Goal: Check status: Check status

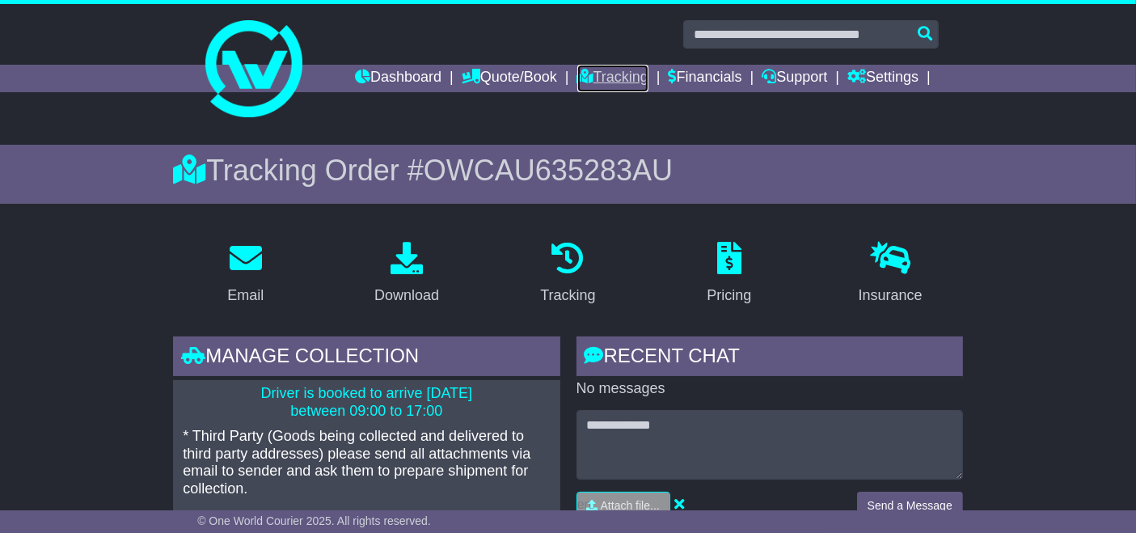
click at [636, 78] on link "Tracking" at bounding box center [612, 78] width 71 height 27
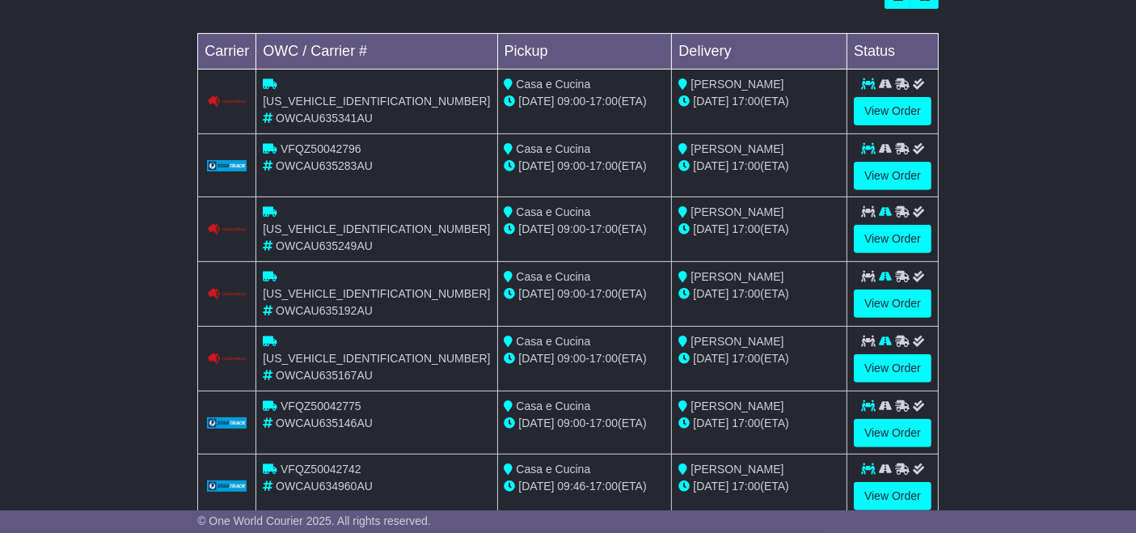
scroll to position [520, 0]
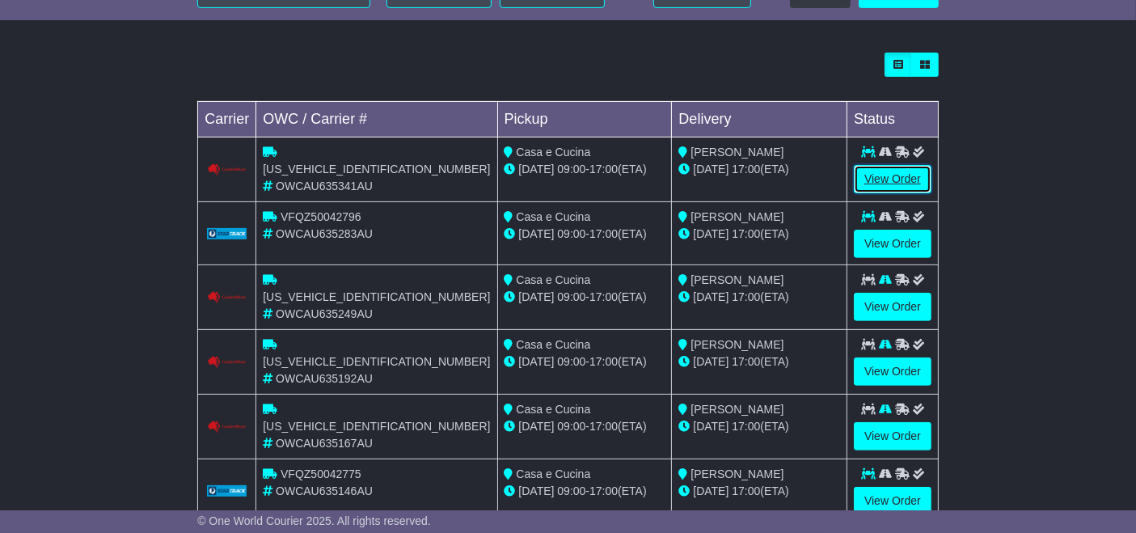
click at [897, 178] on link "View Order" at bounding box center [892, 179] width 78 height 28
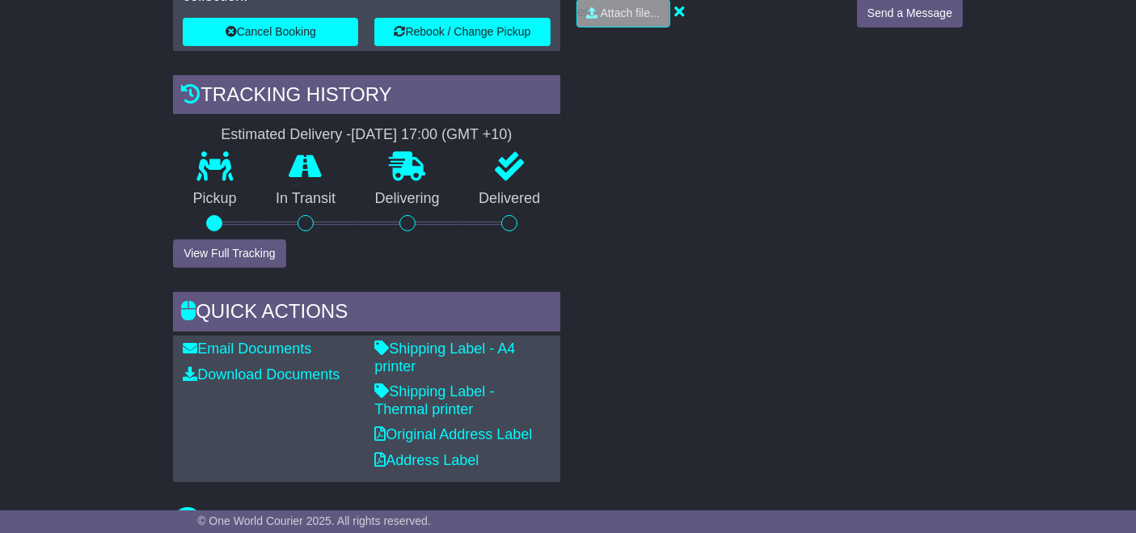
scroll to position [497, 0]
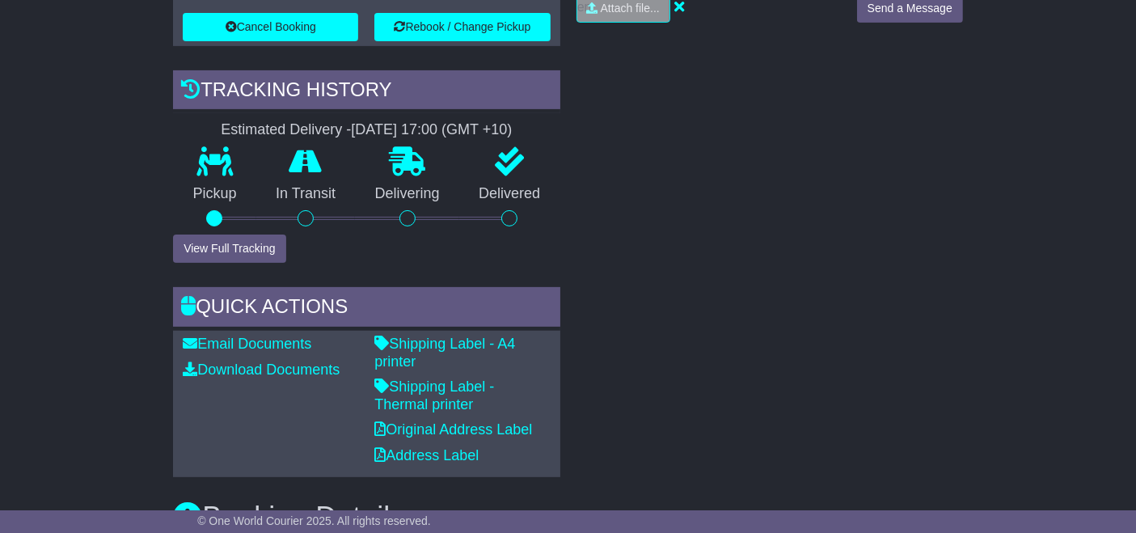
click at [506, 378] on p "Shipping Label - Thermal printer" at bounding box center [461, 395] width 175 height 35
click at [491, 378] on link "Shipping Label - Thermal printer" at bounding box center [434, 395] width 120 height 34
